Goal: Information Seeking & Learning: Learn about a topic

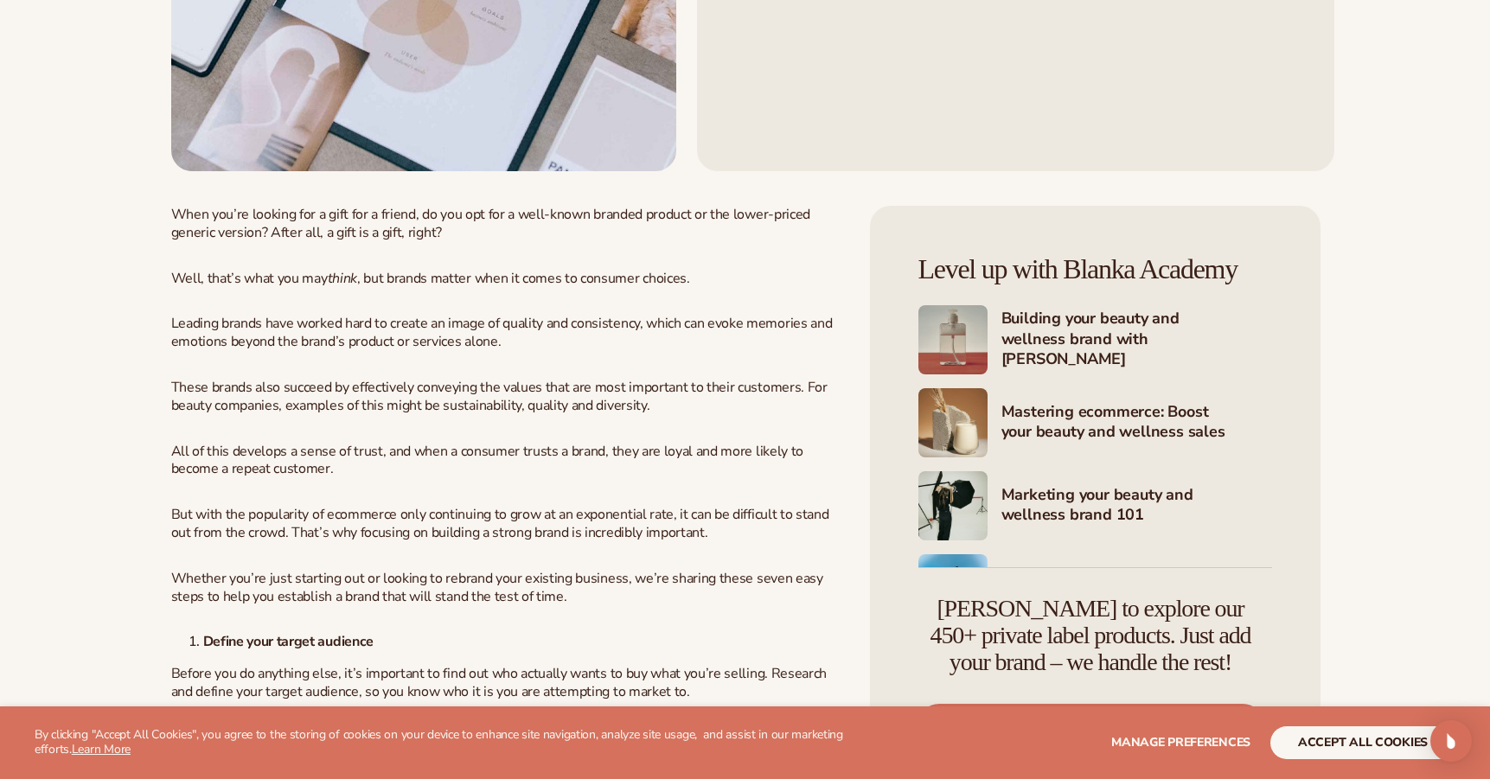
scroll to position [692, 0]
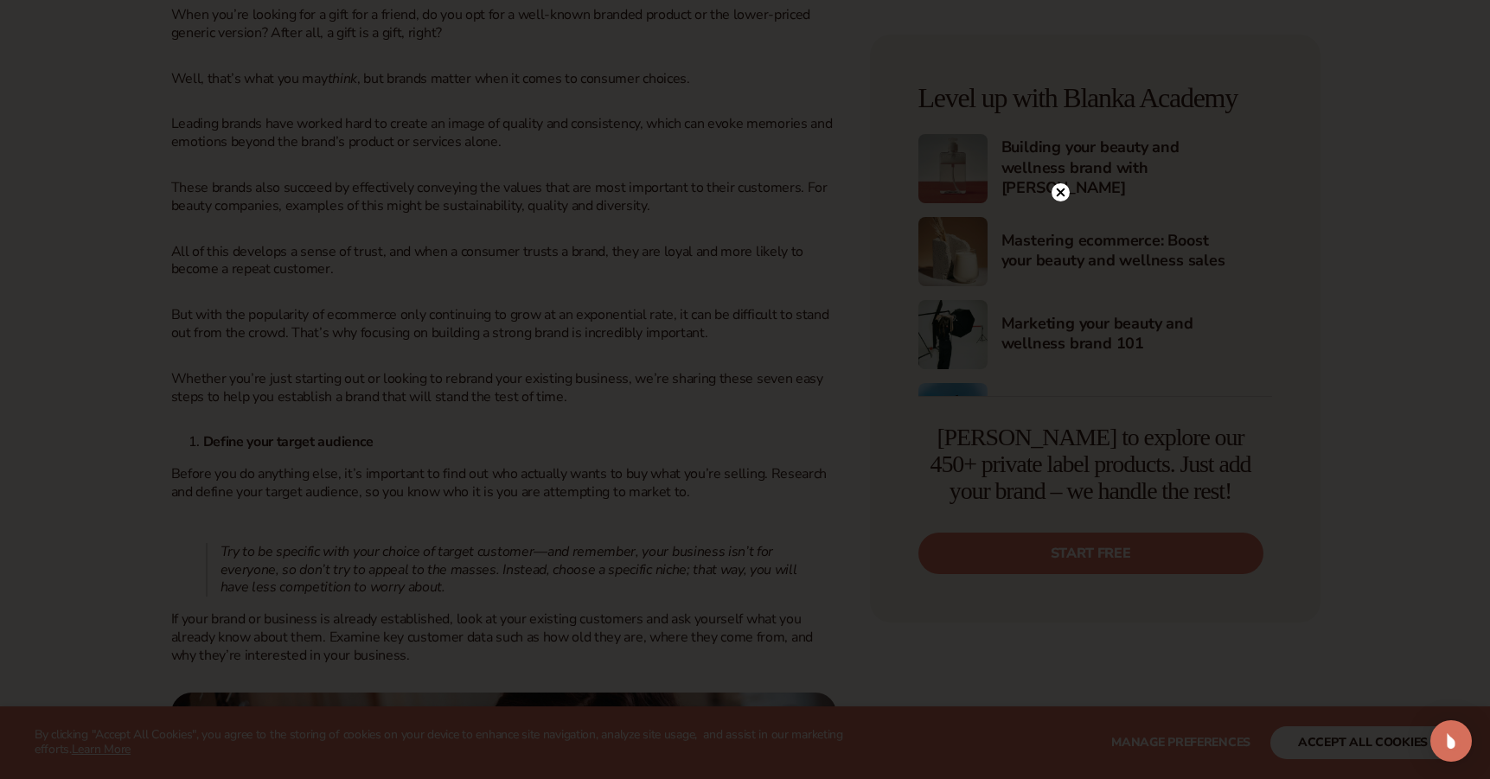
click at [1062, 191] on icon at bounding box center [1060, 192] width 9 height 9
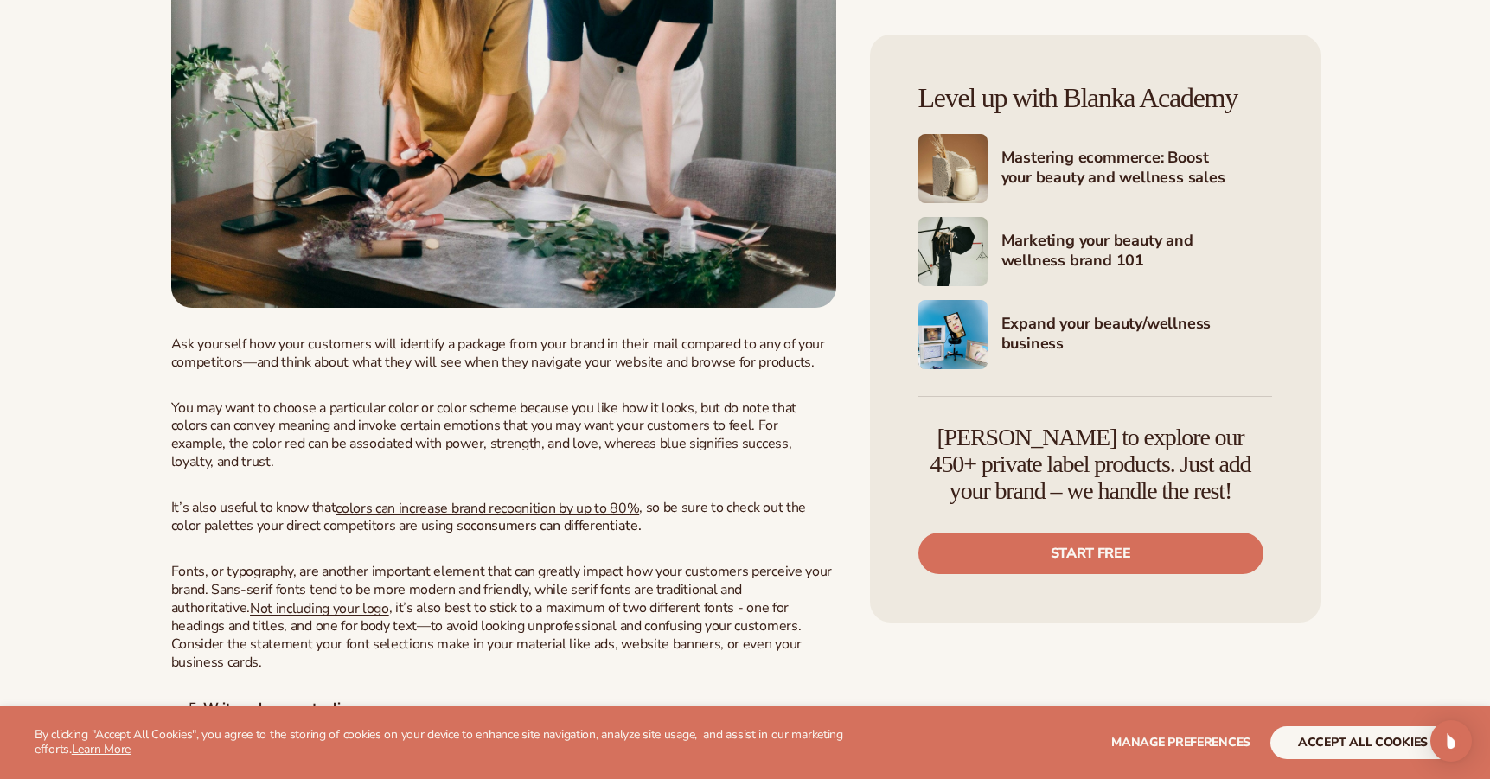
scroll to position [4496, 0]
